Goal: Task Accomplishment & Management: Use online tool/utility

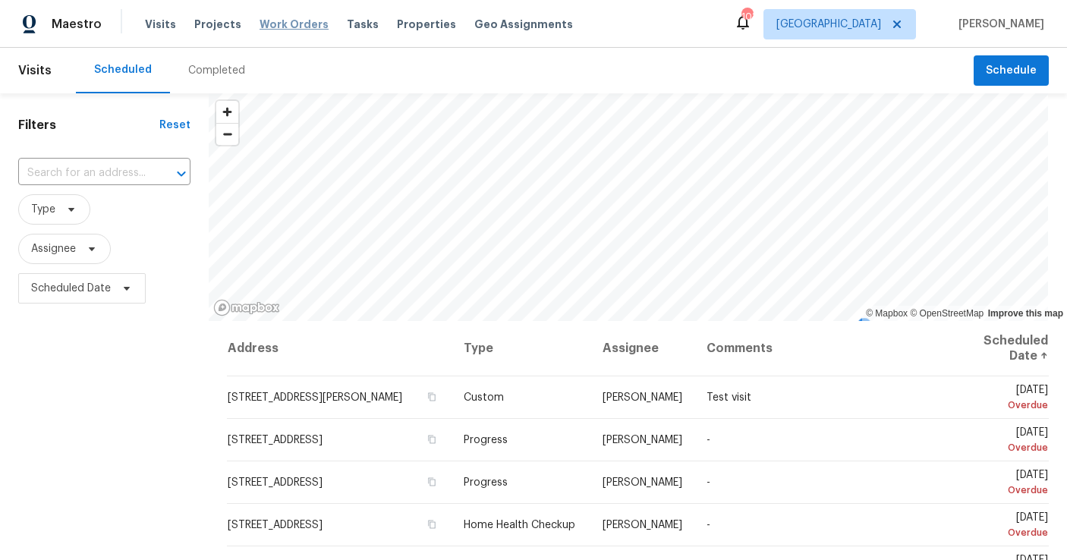
click at [262, 30] on span "Work Orders" at bounding box center [293, 24] width 69 height 15
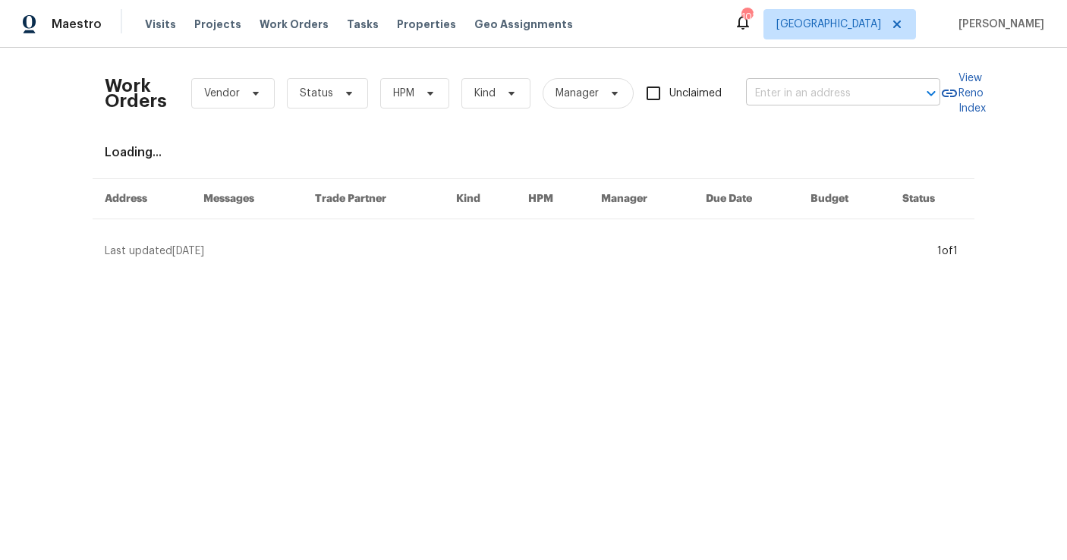
click at [787, 93] on input "text" at bounding box center [822, 94] width 152 height 24
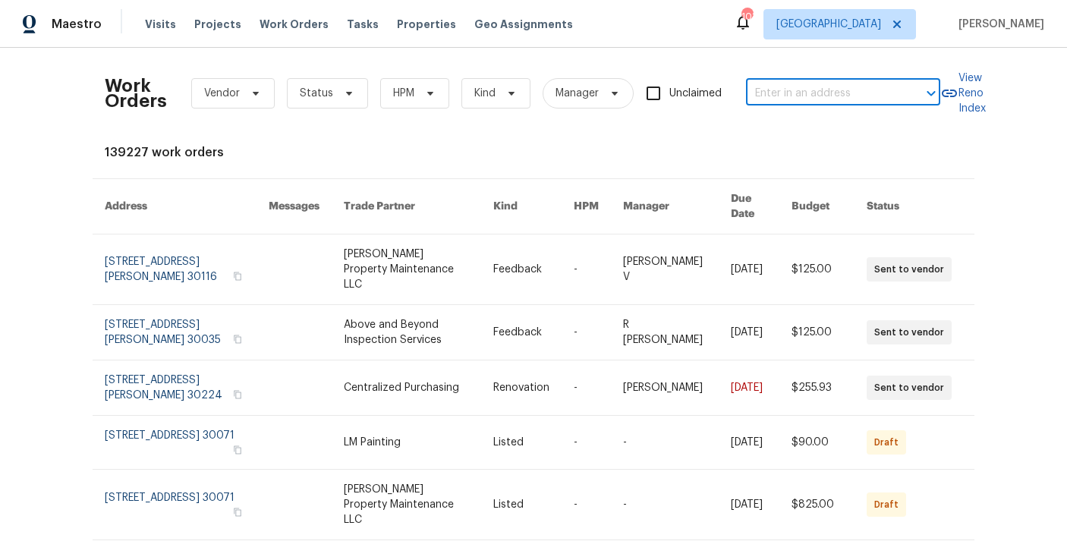
paste input "[STREET_ADDRESS][PERSON_NAME]"
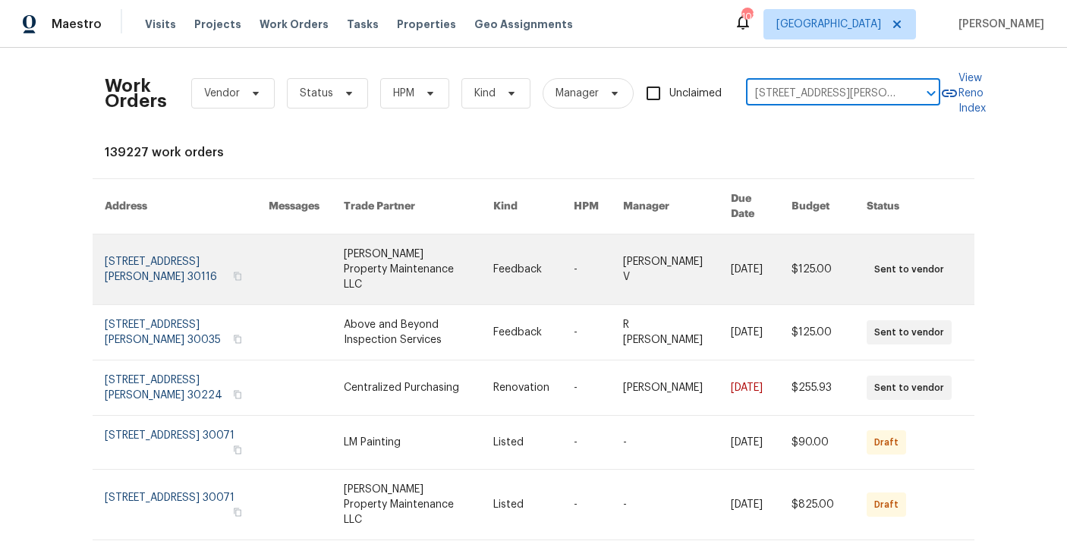
scroll to position [0, 33]
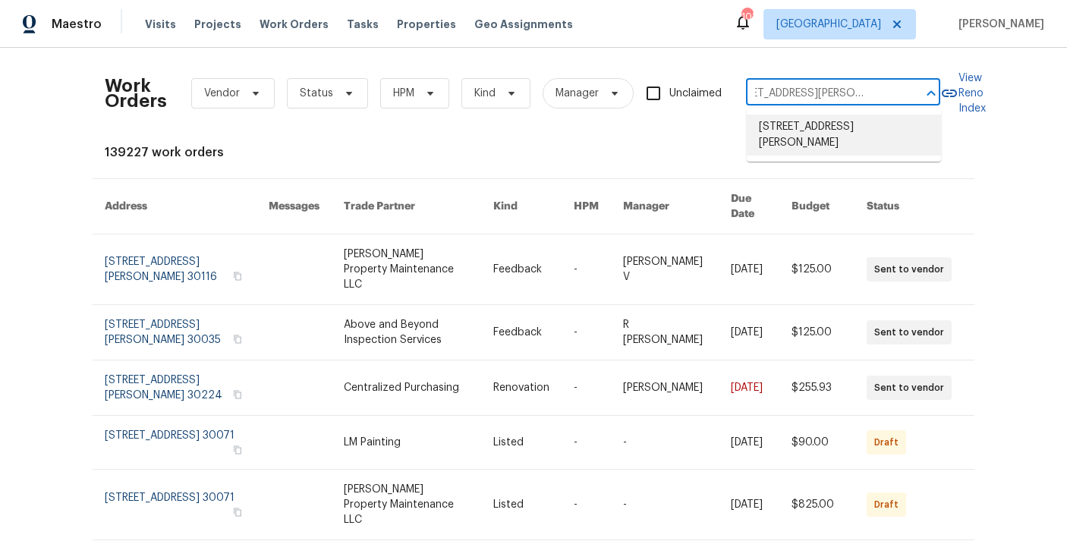
type input "[STREET_ADDRESS][PERSON_NAME]"
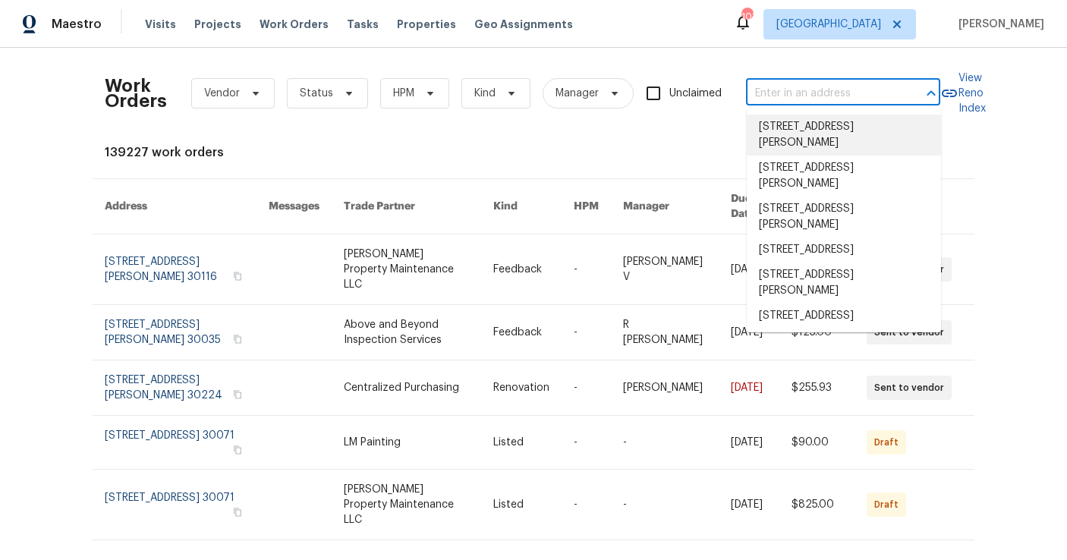
click at [813, 86] on input "text" at bounding box center [822, 94] width 152 height 24
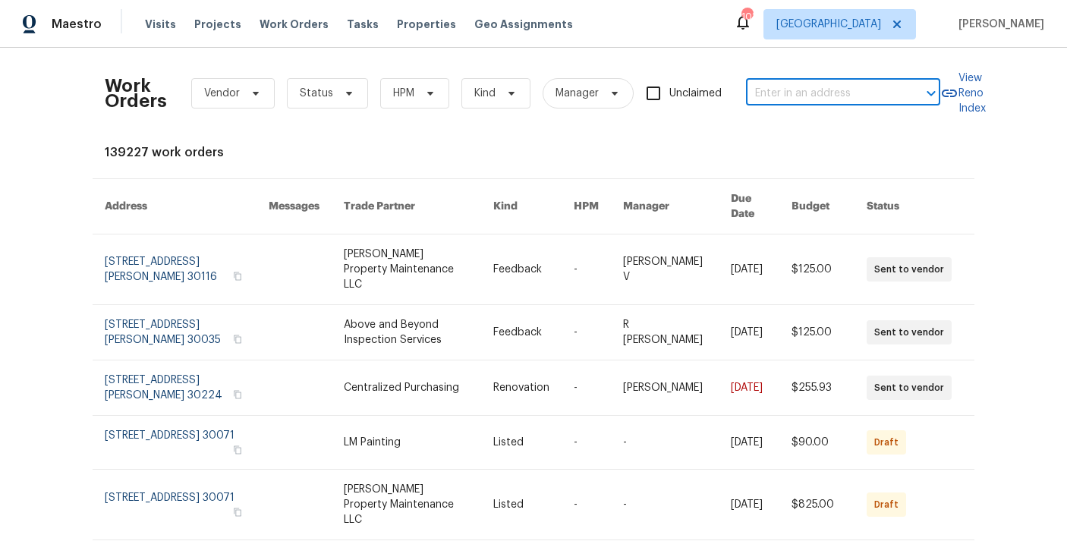
paste input "[STREET_ADDRESS][PERSON_NAME]"
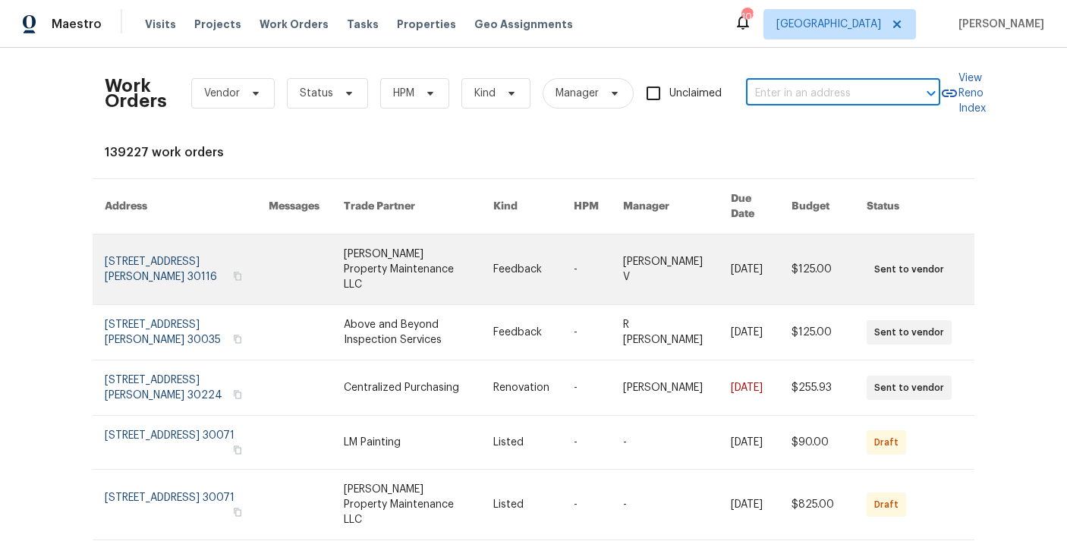
type input "[STREET_ADDRESS][PERSON_NAME]"
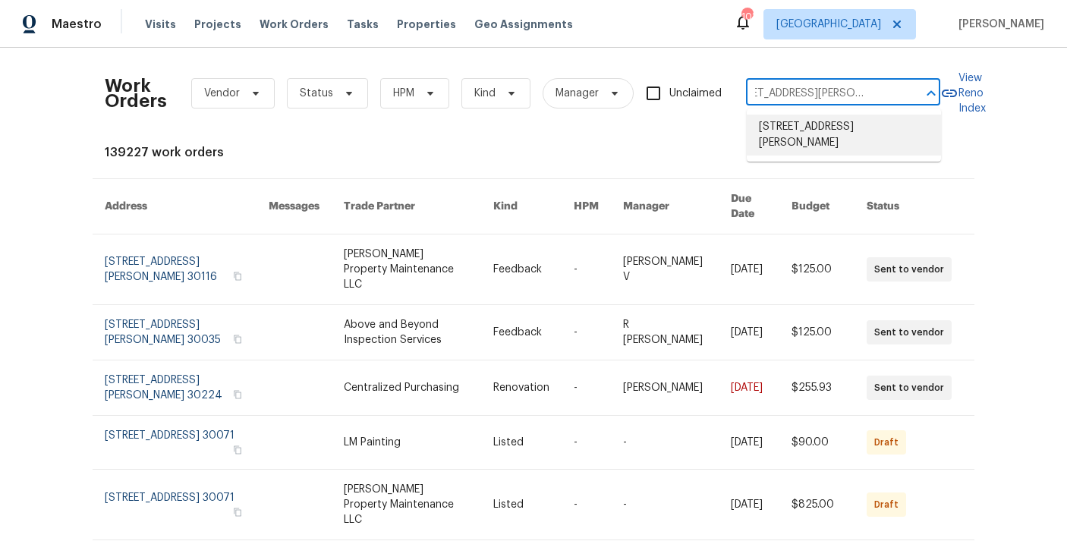
click at [809, 151] on li "[STREET_ADDRESS][PERSON_NAME]" at bounding box center [843, 135] width 194 height 41
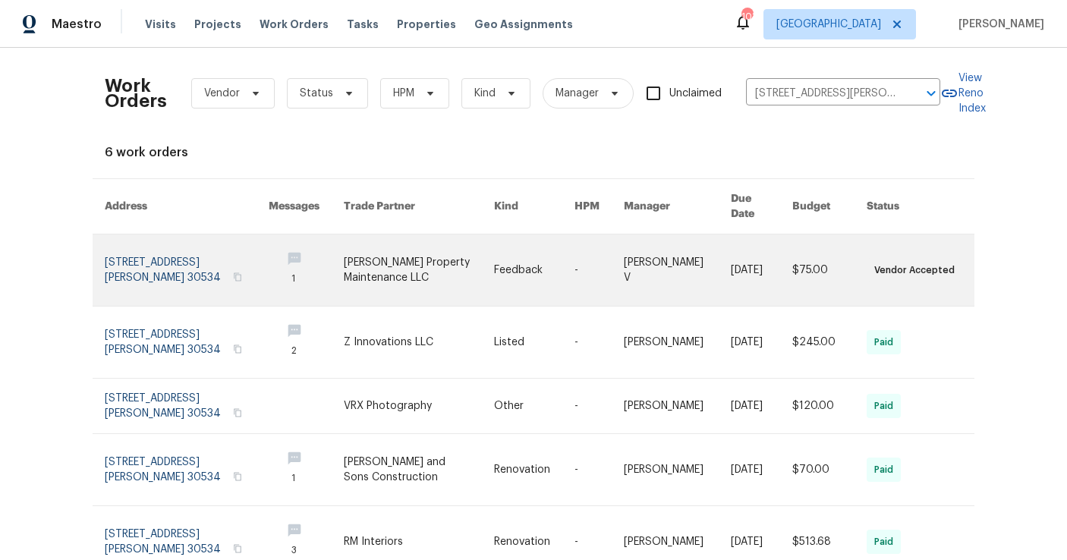
click at [209, 264] on link at bounding box center [187, 269] width 164 height 71
